Goal: Complete application form

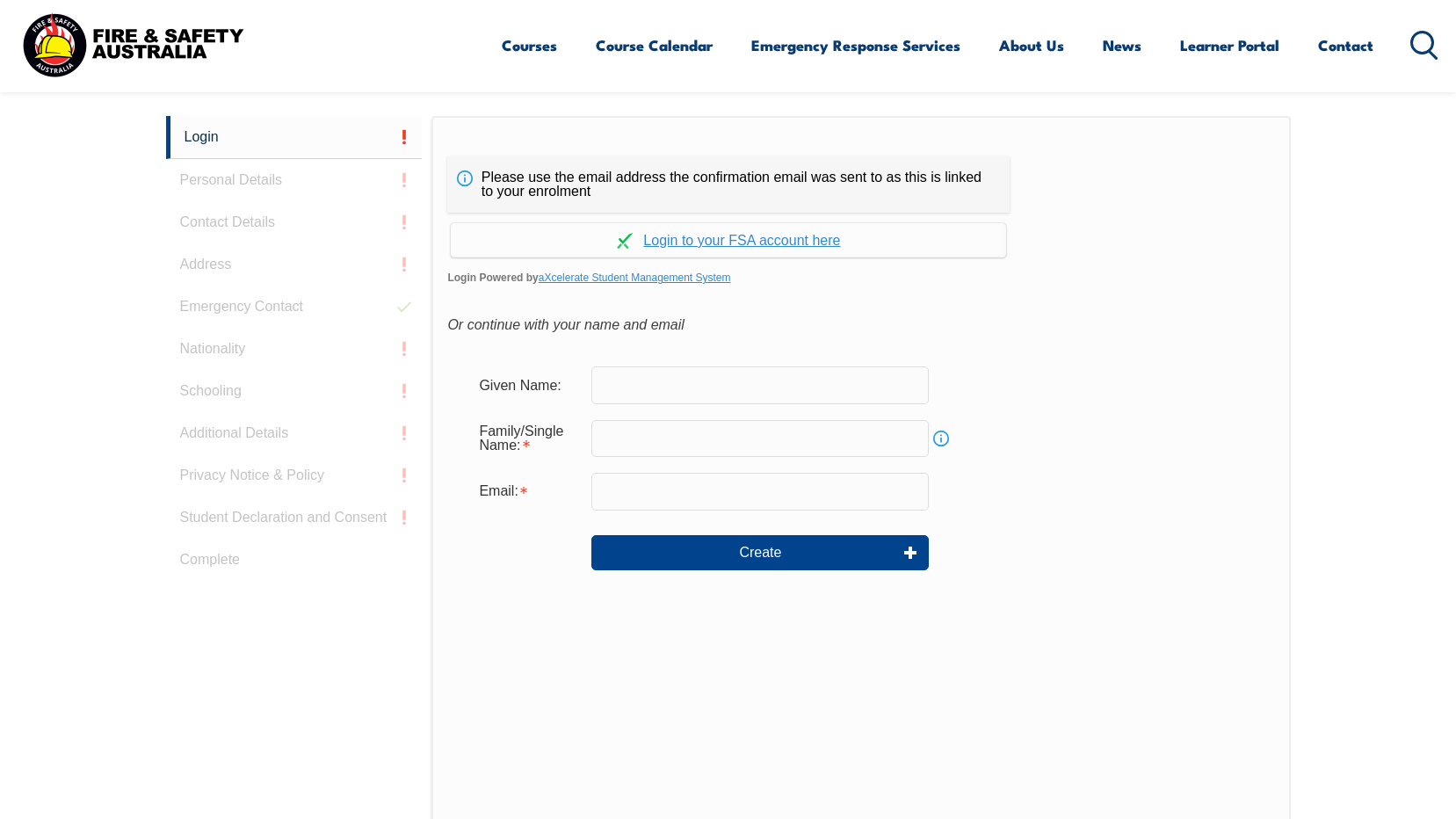
click at [644, 387] on input "text" at bounding box center [760, 384] width 337 height 36
type input "nikki"
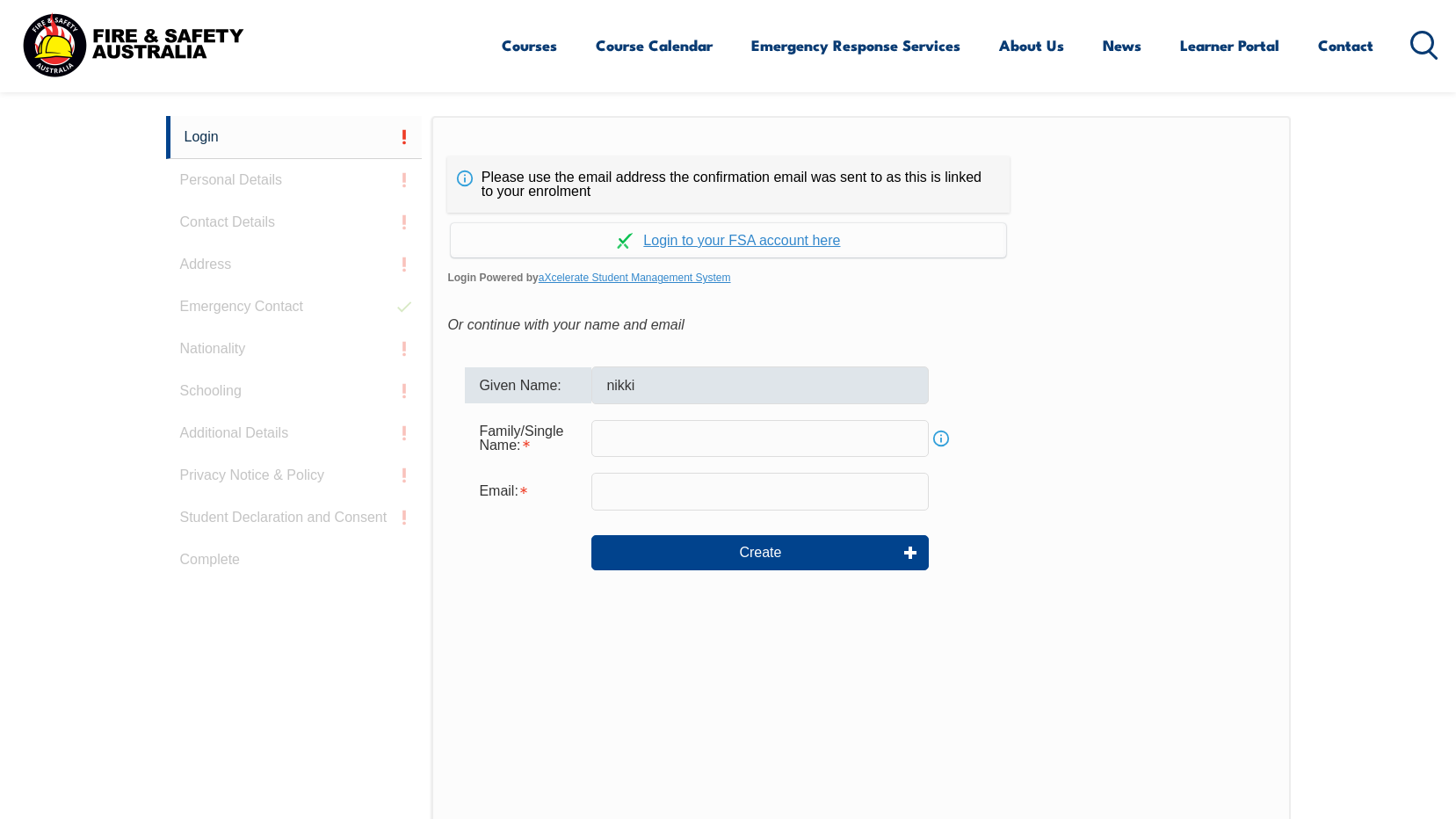
type input "[PERSON_NAME]"
type input "[PERSON_NAME][EMAIL_ADDRESS][PERSON_NAME][DOMAIN_NAME]"
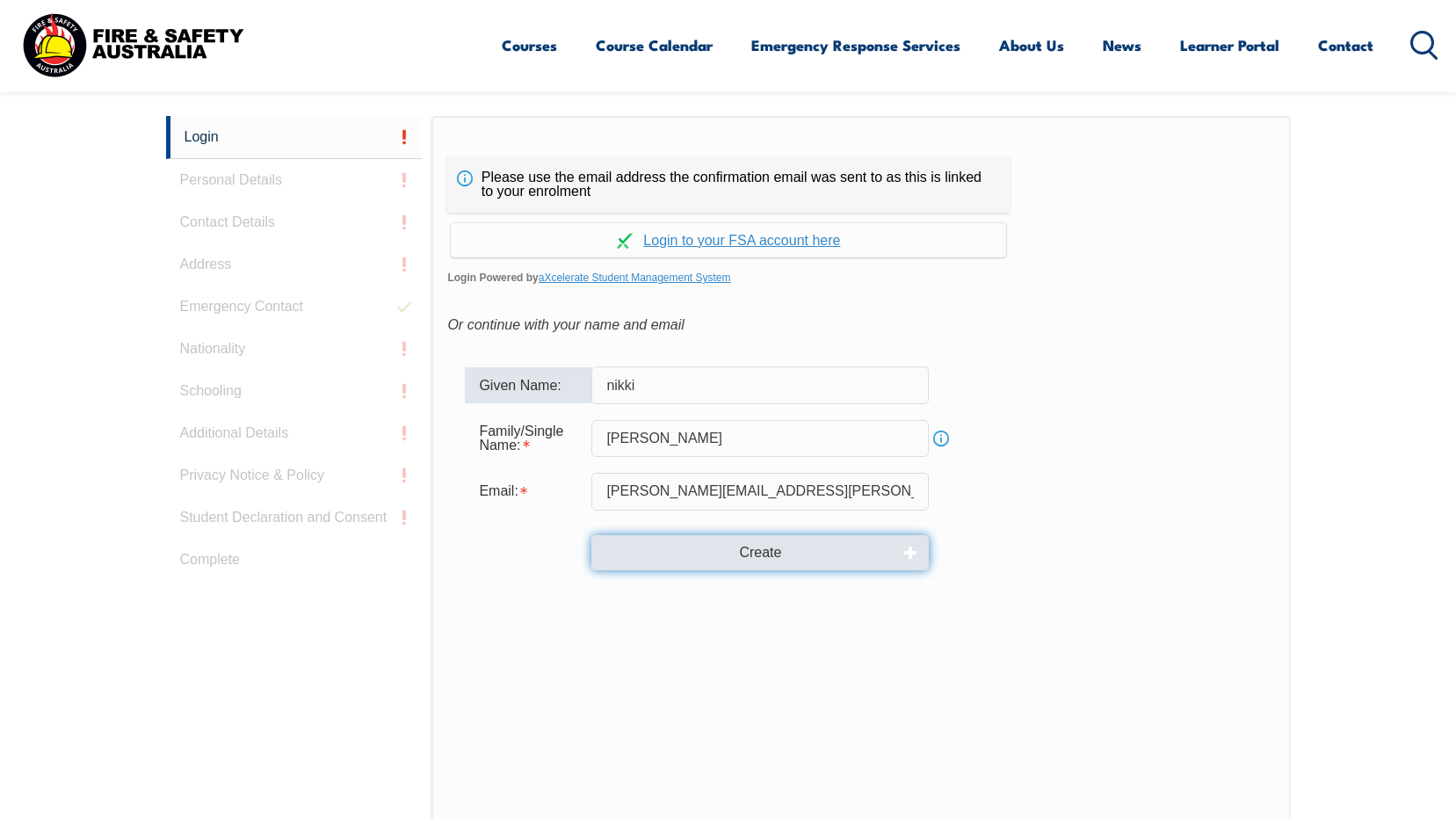
click at [712, 546] on button "Create" at bounding box center [760, 553] width 337 height 35
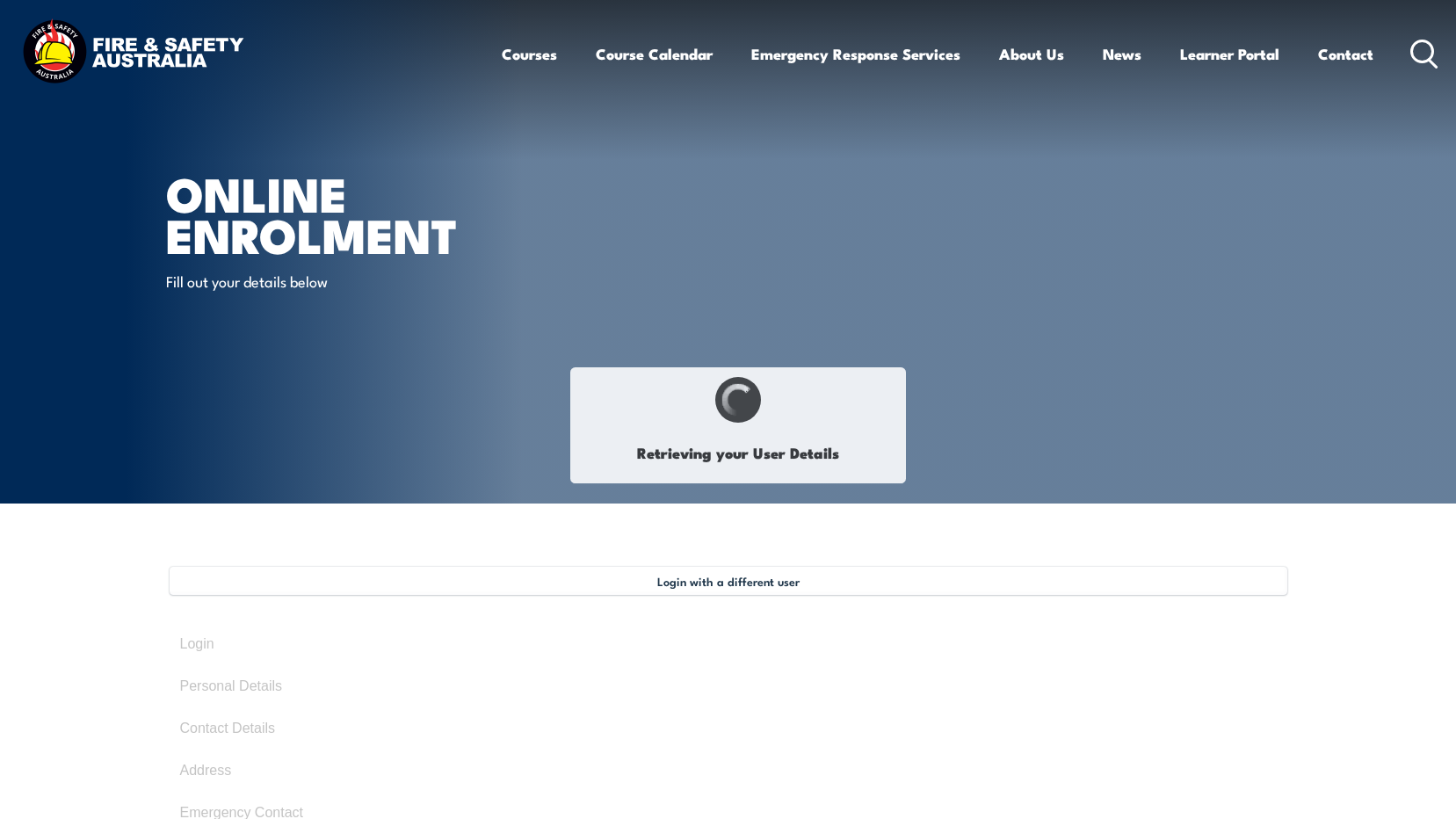
type input "Nikki"
type input "Jordan Menner"
type input "BZVC3FPGL3"
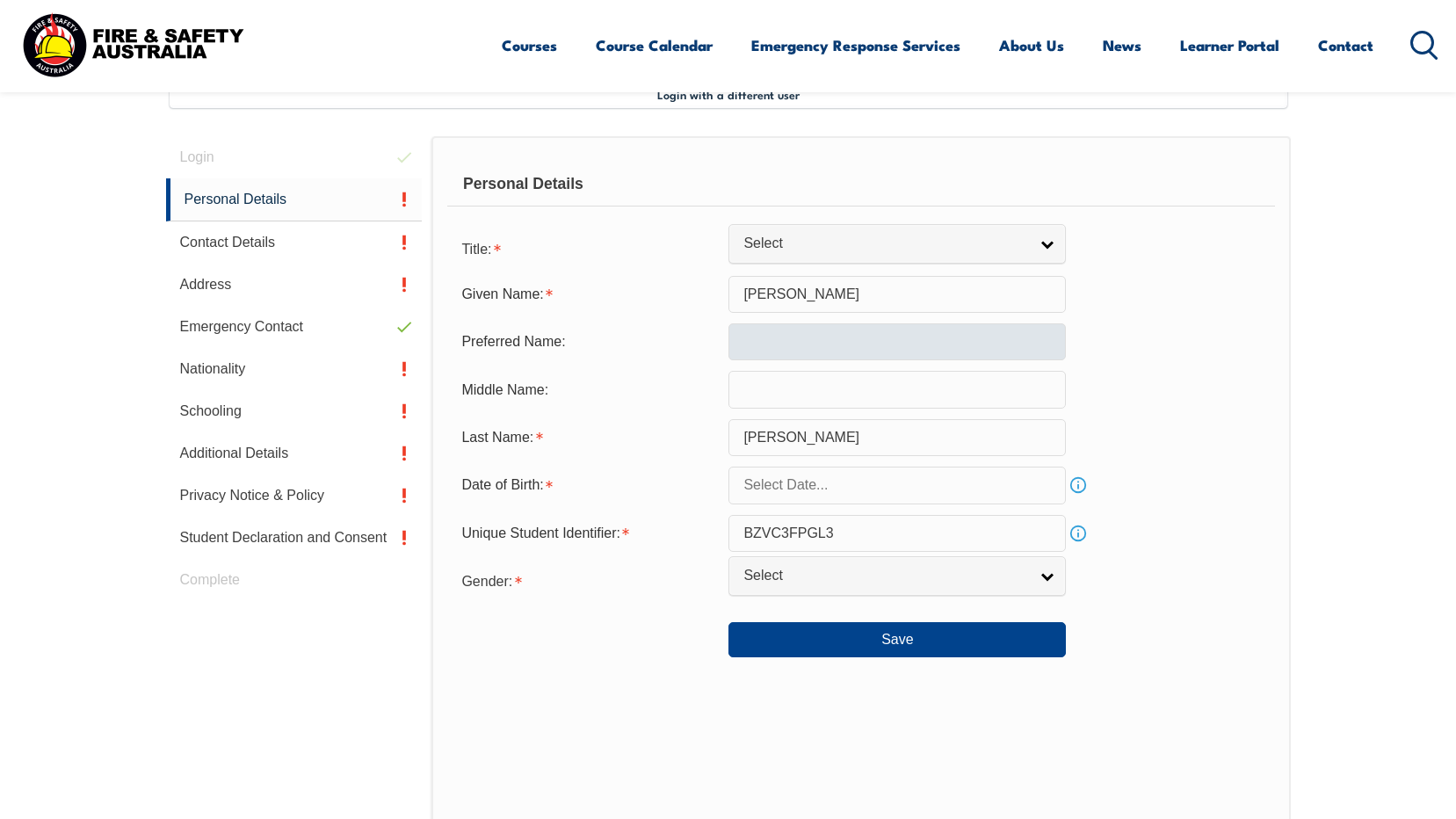
scroll to position [479, 0]
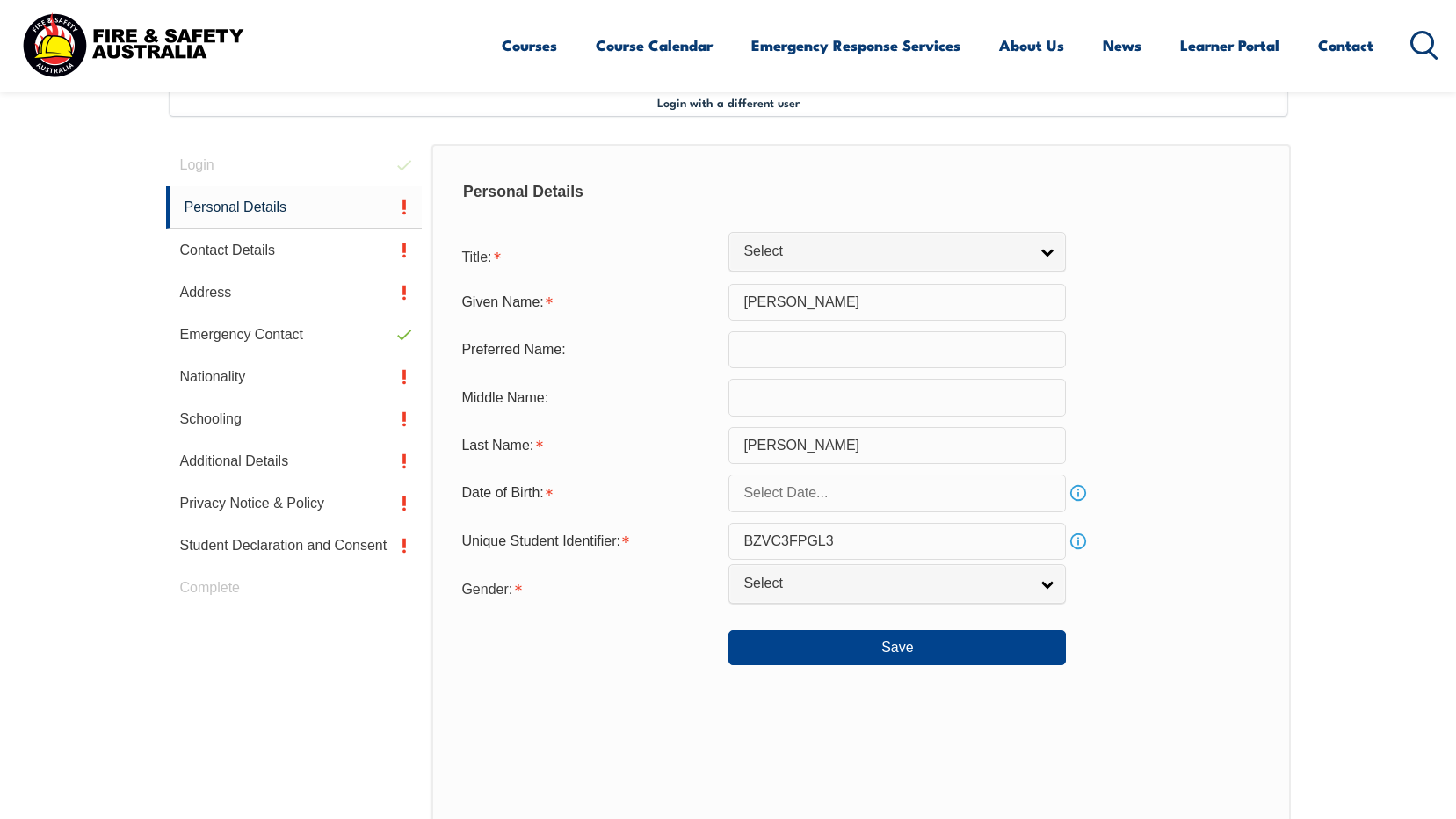
click at [759, 349] on input "text" at bounding box center [897, 349] width 337 height 36
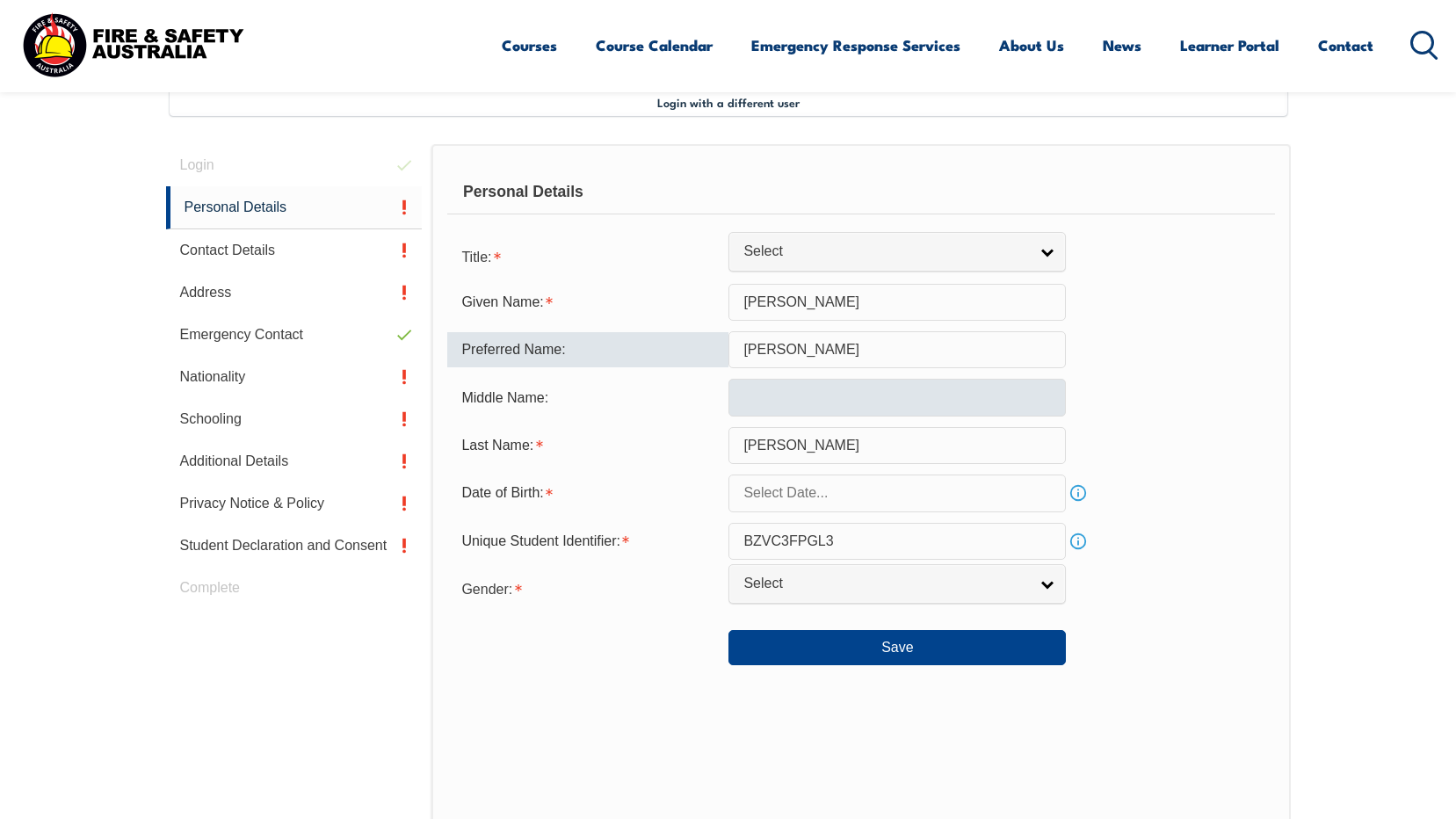
type input "Nikki"
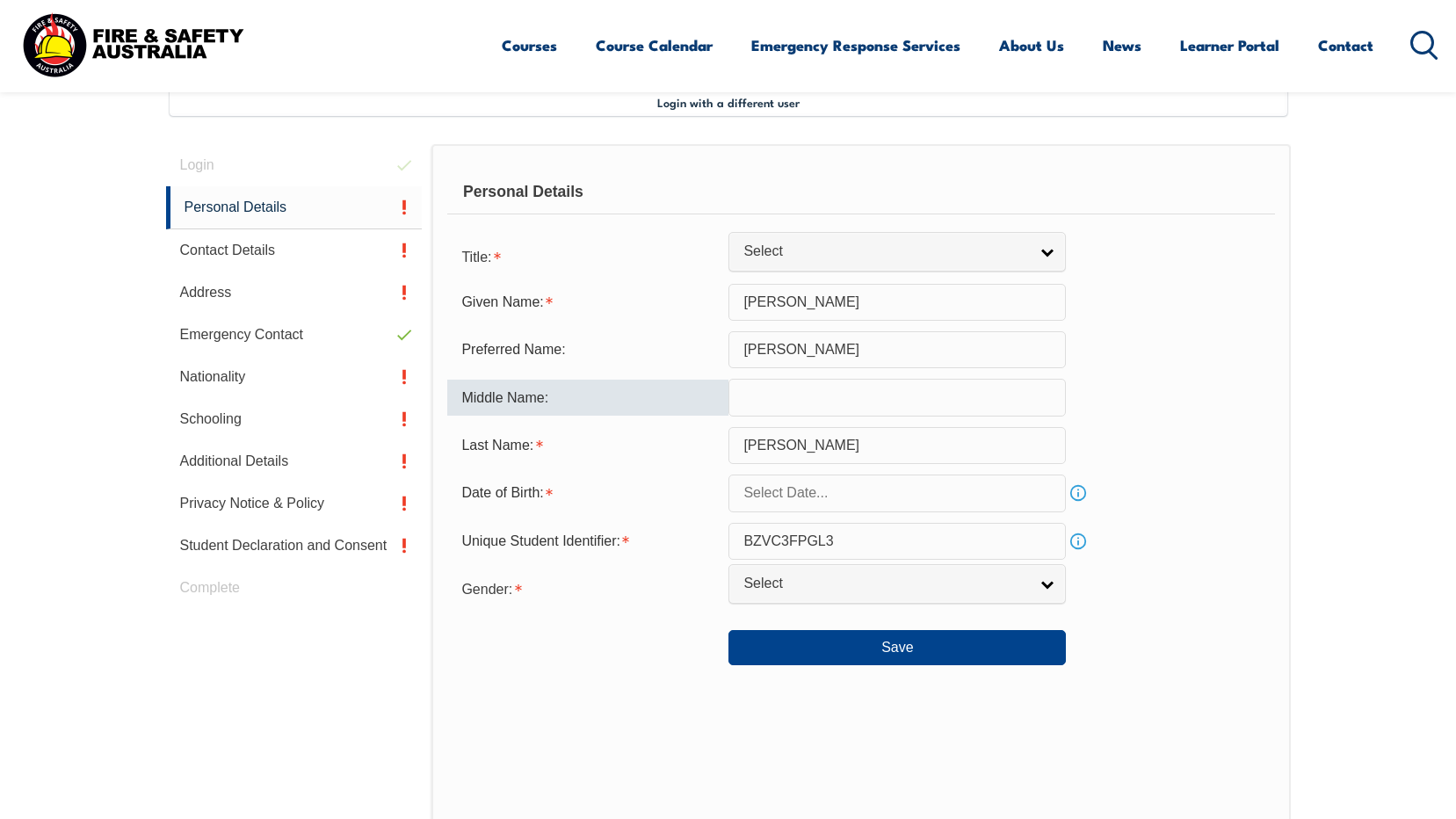
click at [768, 386] on input "text" at bounding box center [897, 396] width 337 height 36
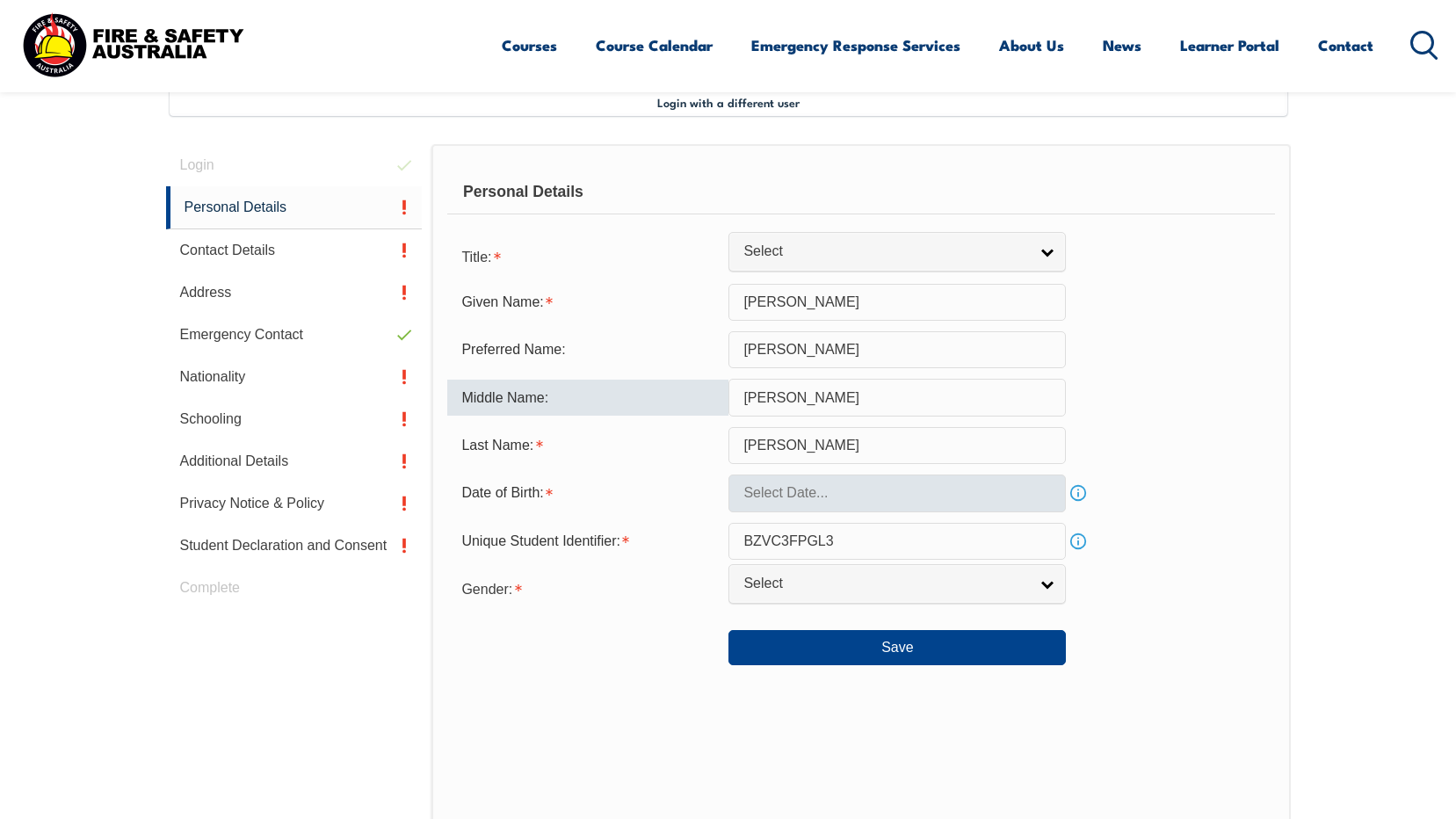
type input "Leigh"
click at [800, 481] on input "text" at bounding box center [897, 492] width 337 height 36
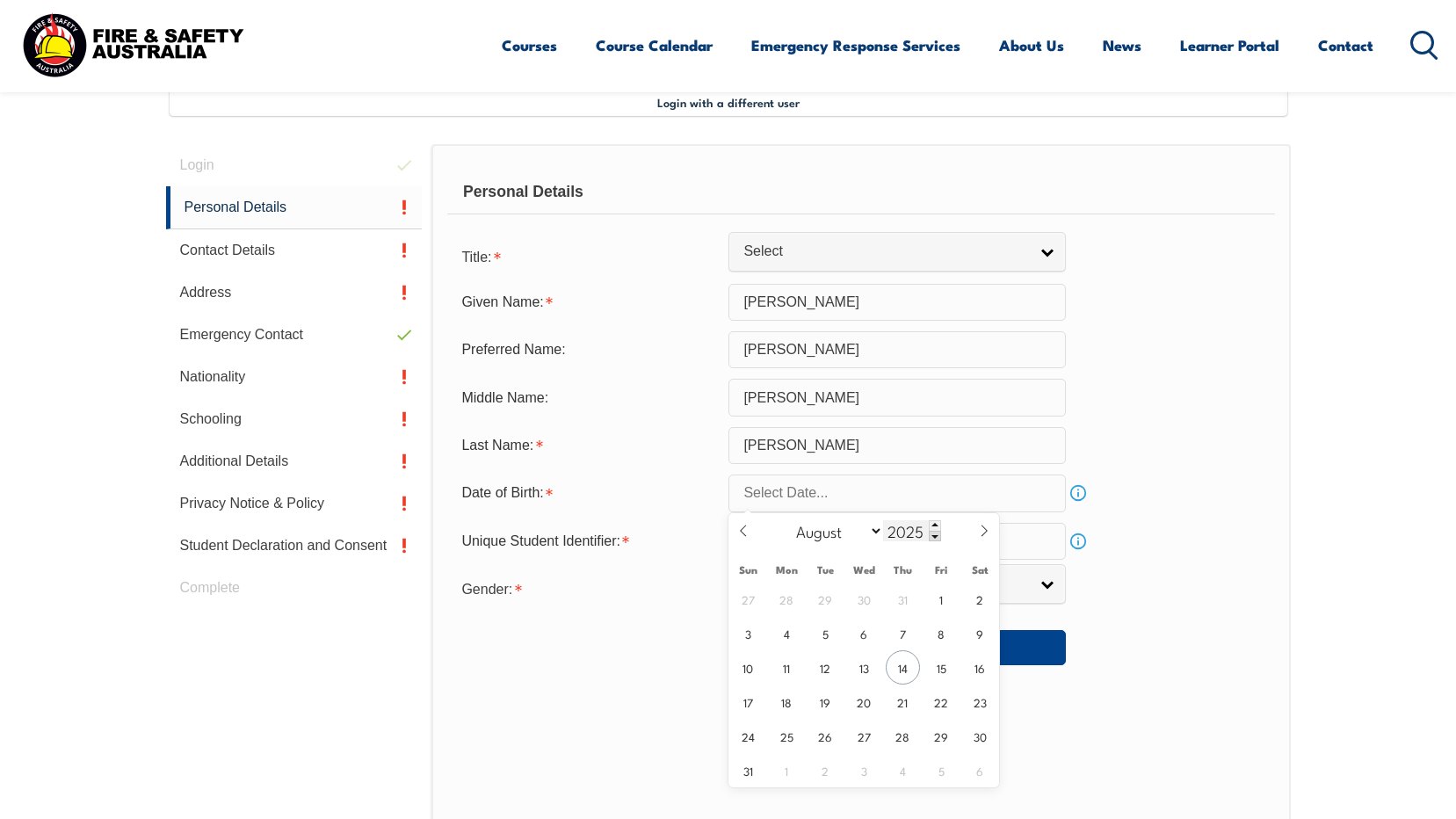
click at [914, 532] on input "2025" at bounding box center [912, 530] width 58 height 21
type input "1997"
click at [849, 532] on select "January February March April May June July August September October November De…" at bounding box center [835, 530] width 96 height 23
select select "5"
click at [788, 519] on select "January February March April May June July August September October November De…" at bounding box center [835, 530] width 96 height 23
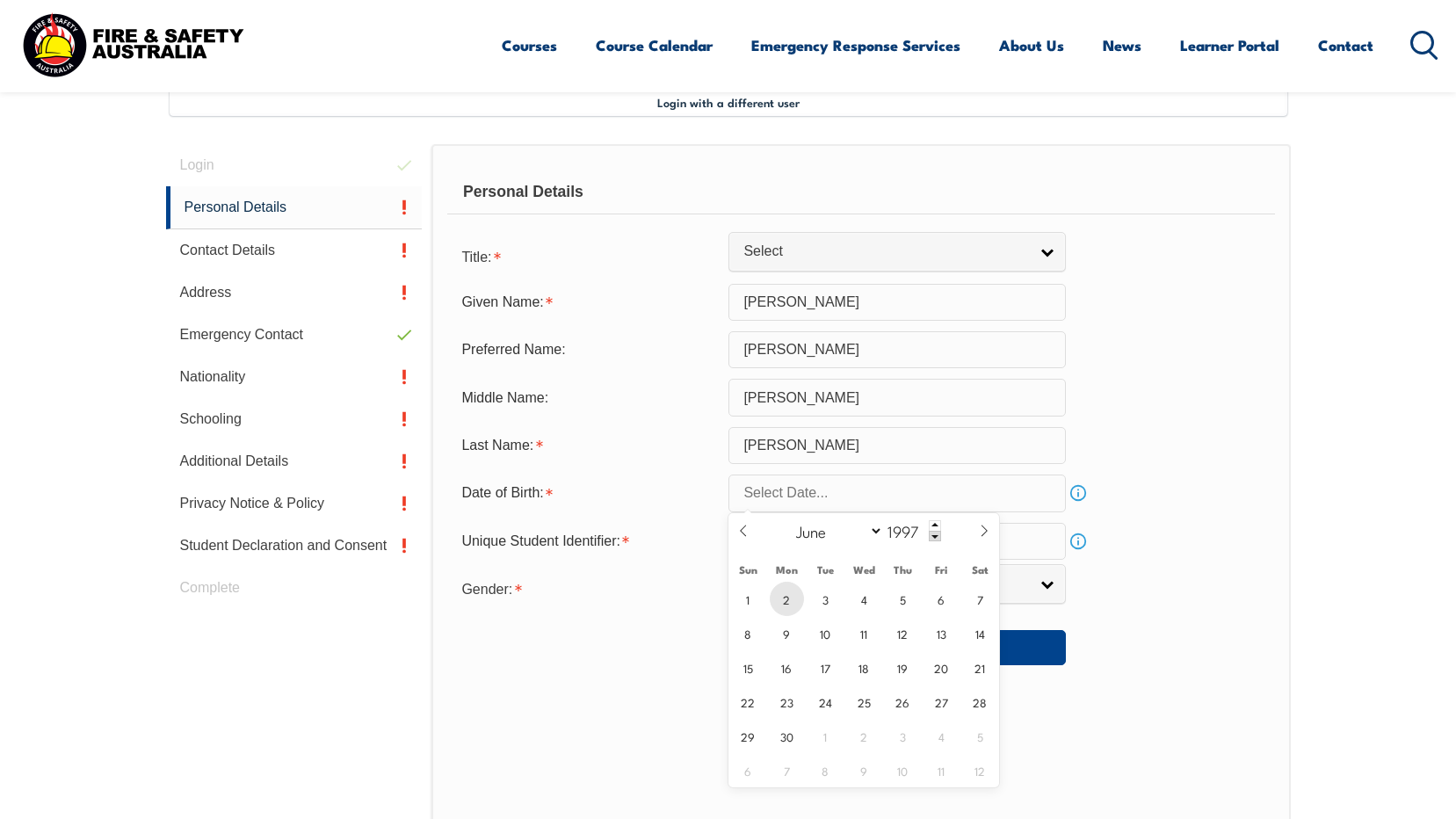
click at [793, 592] on span "2" at bounding box center [787, 598] width 35 height 34
type input "June 2, 1997"
